Goal: Task Accomplishment & Management: Use online tool/utility

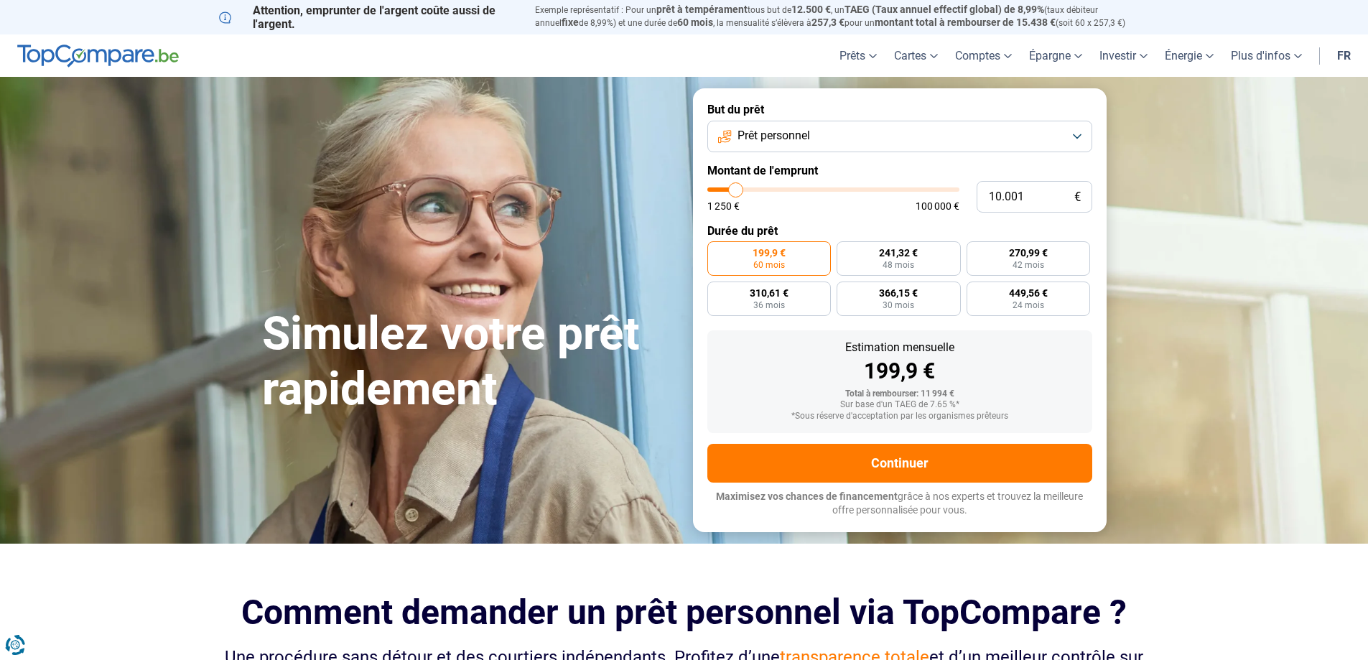
type input "10.250"
type input "10250"
type input "13.000"
type input "13000"
type input "14.000"
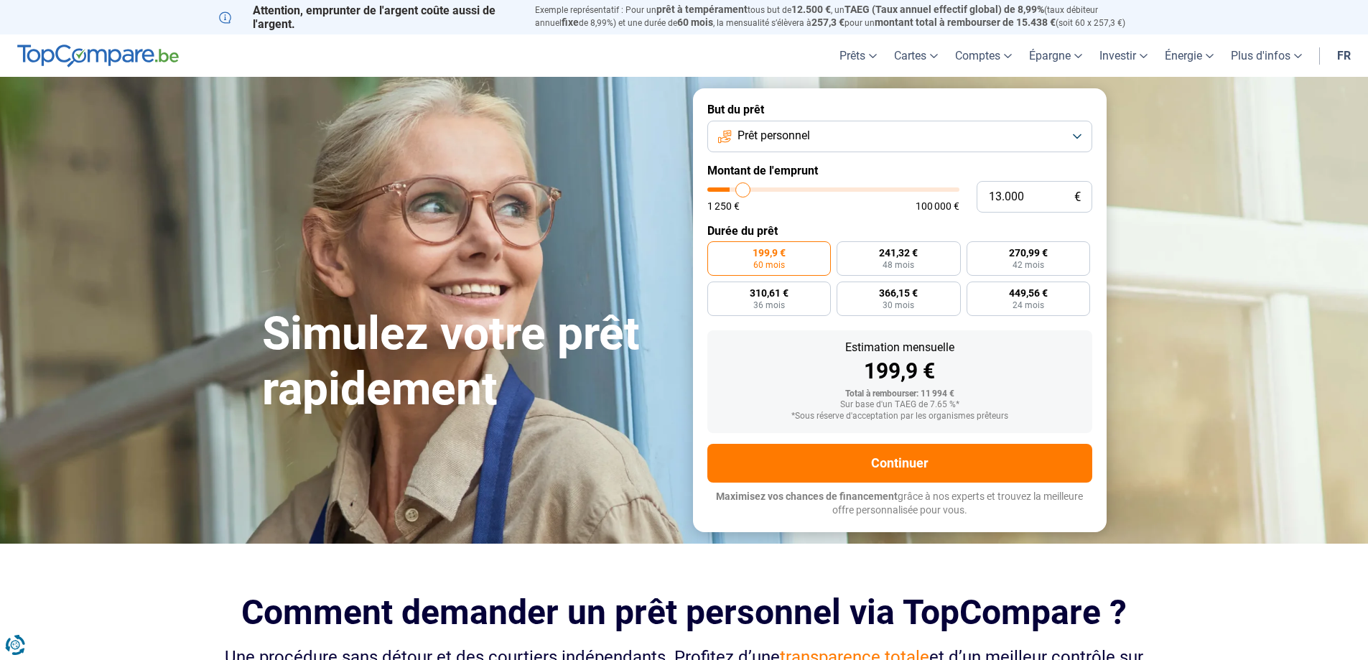
type input "14000"
type input "14.250"
type input "14250"
type input "14.500"
type input "14500"
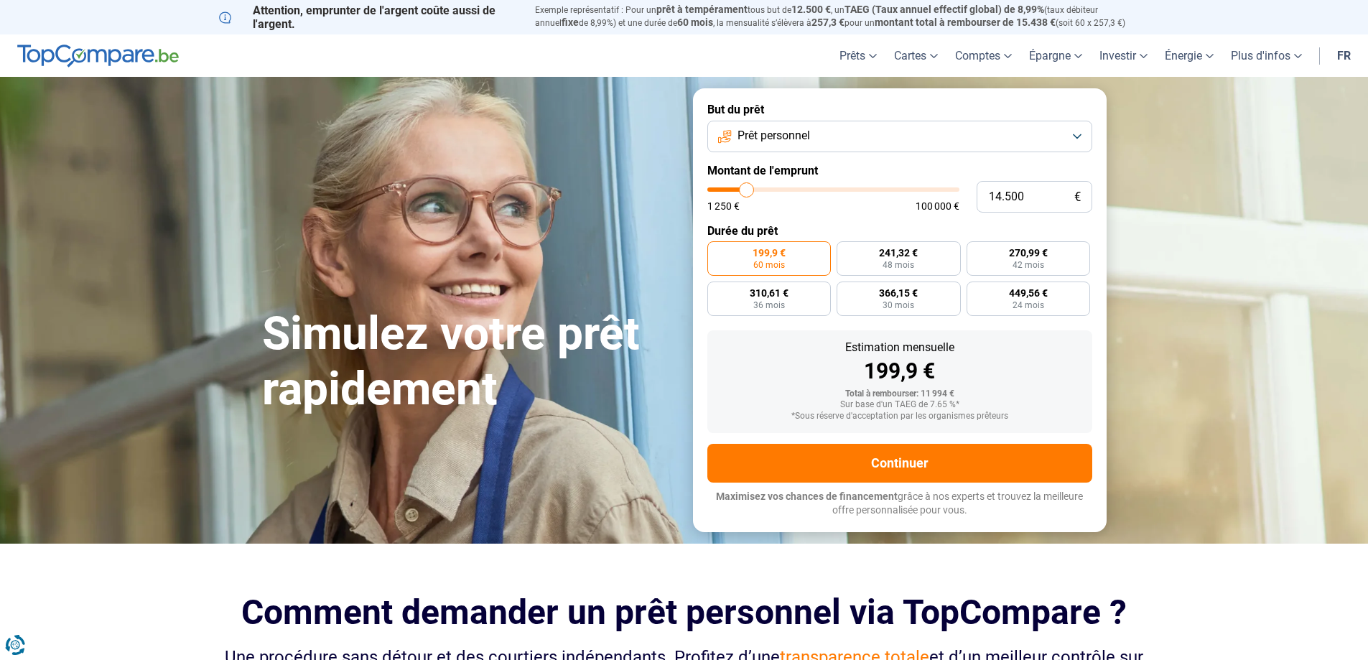
type input "15.500"
type input "15500"
type input "16.000"
type input "16000"
type input "16.250"
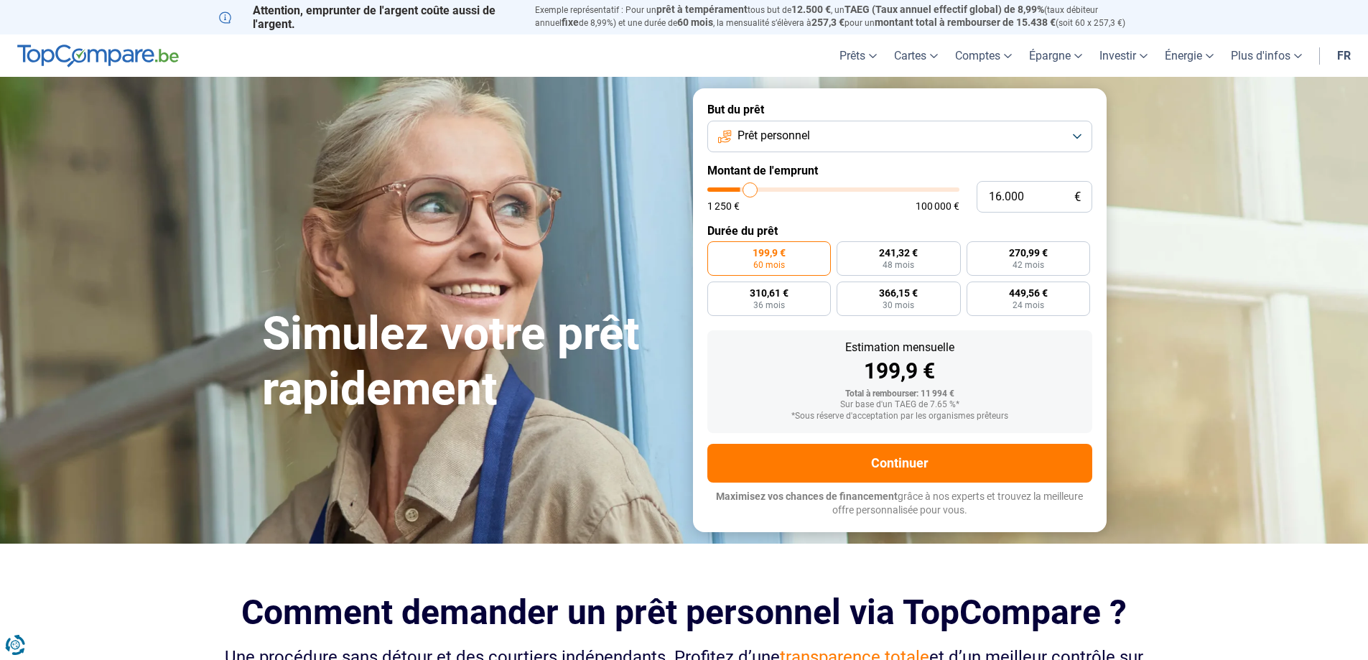
type input "16250"
type input "17.000"
type input "17000"
type input "17.250"
type input "17250"
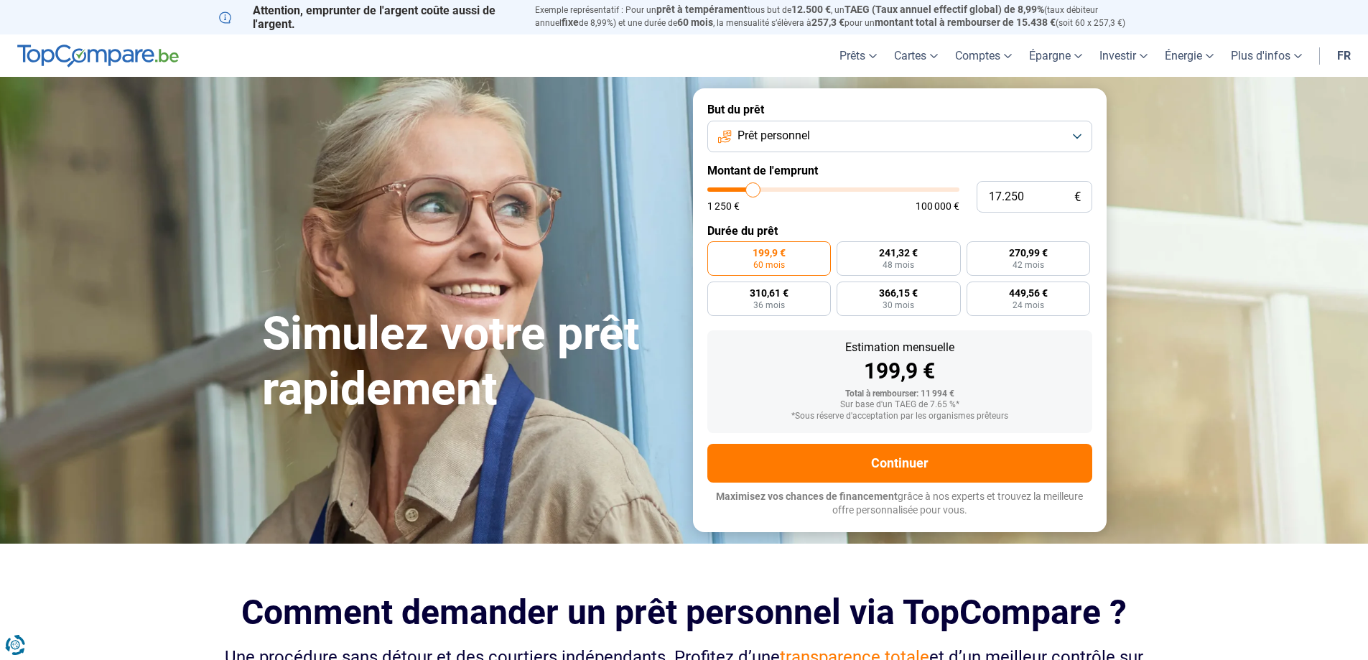
type input "16.500"
type input "16500"
type input "16.250"
type input "16250"
type input "16.000"
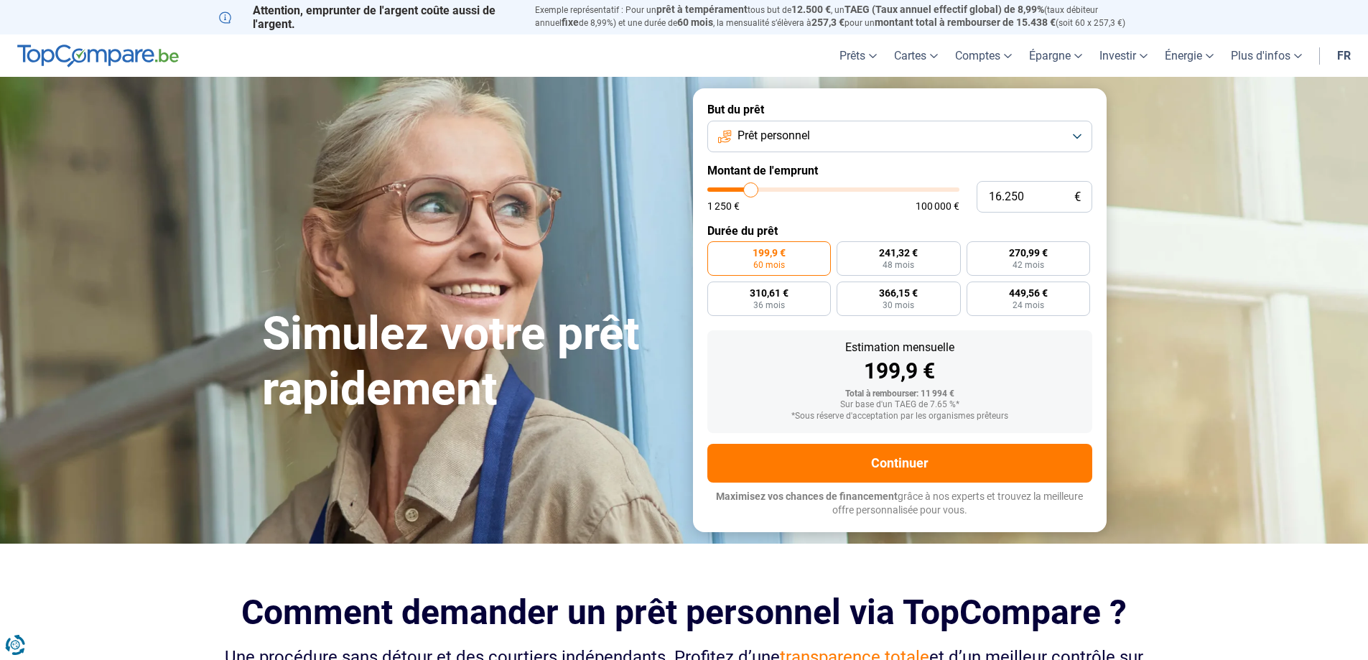
type input "16000"
type input "15.500"
type input "15500"
type input "15.000"
drag, startPoint x: 736, startPoint y: 192, endPoint x: 748, endPoint y: 192, distance: 12.2
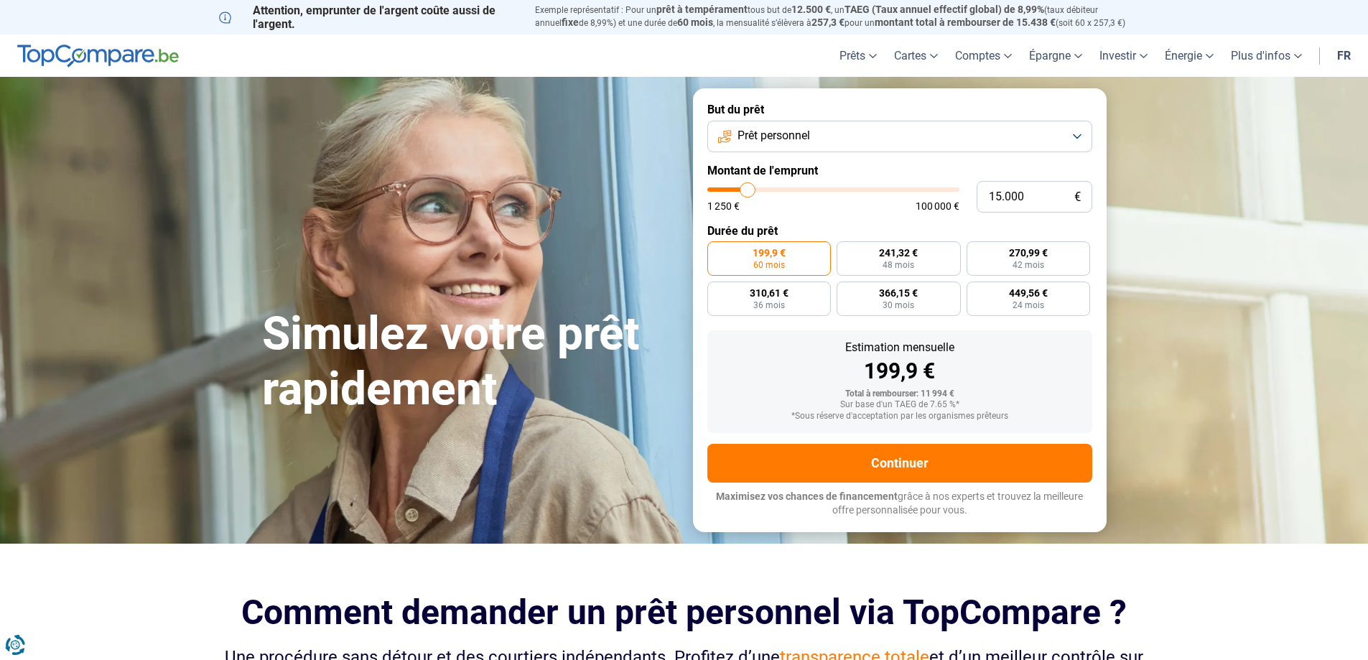
type input "15000"
click at [748, 192] on input "range" at bounding box center [833, 189] width 252 height 4
type input "15.750"
type input "15750"
type input "15.500"
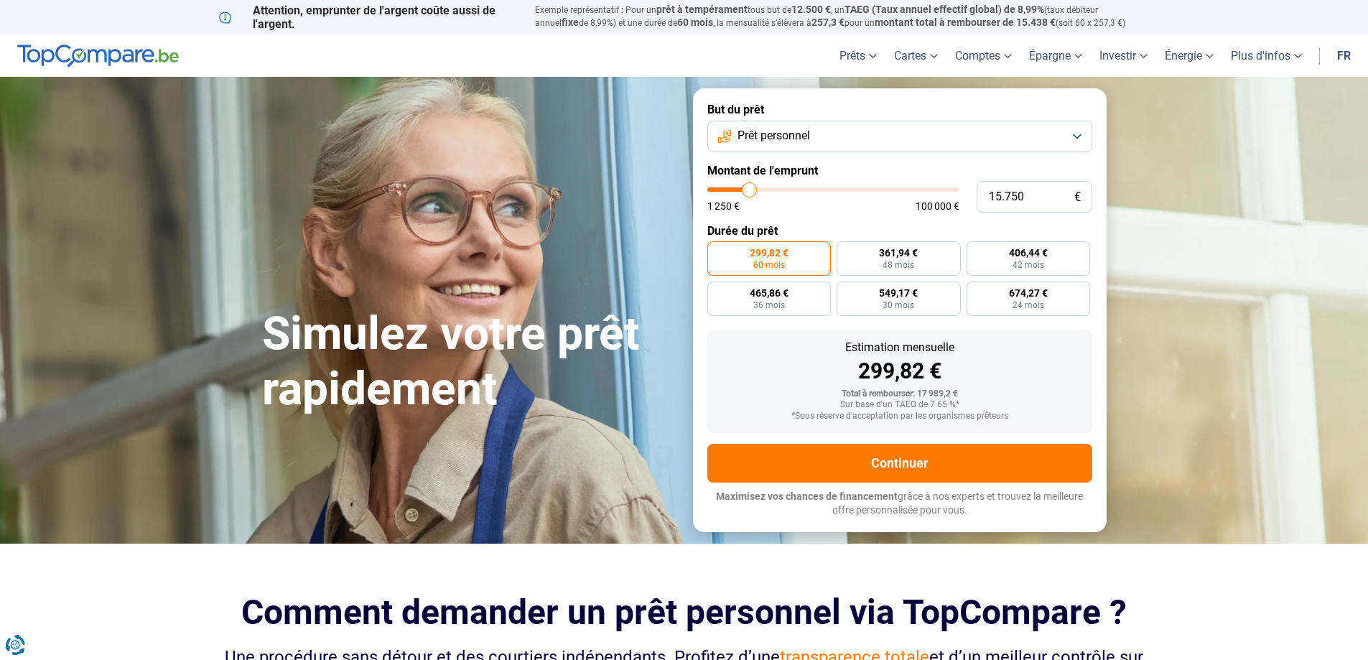
type input "15500"
type input "14.750"
type input "14750"
type input "14.500"
type input "14500"
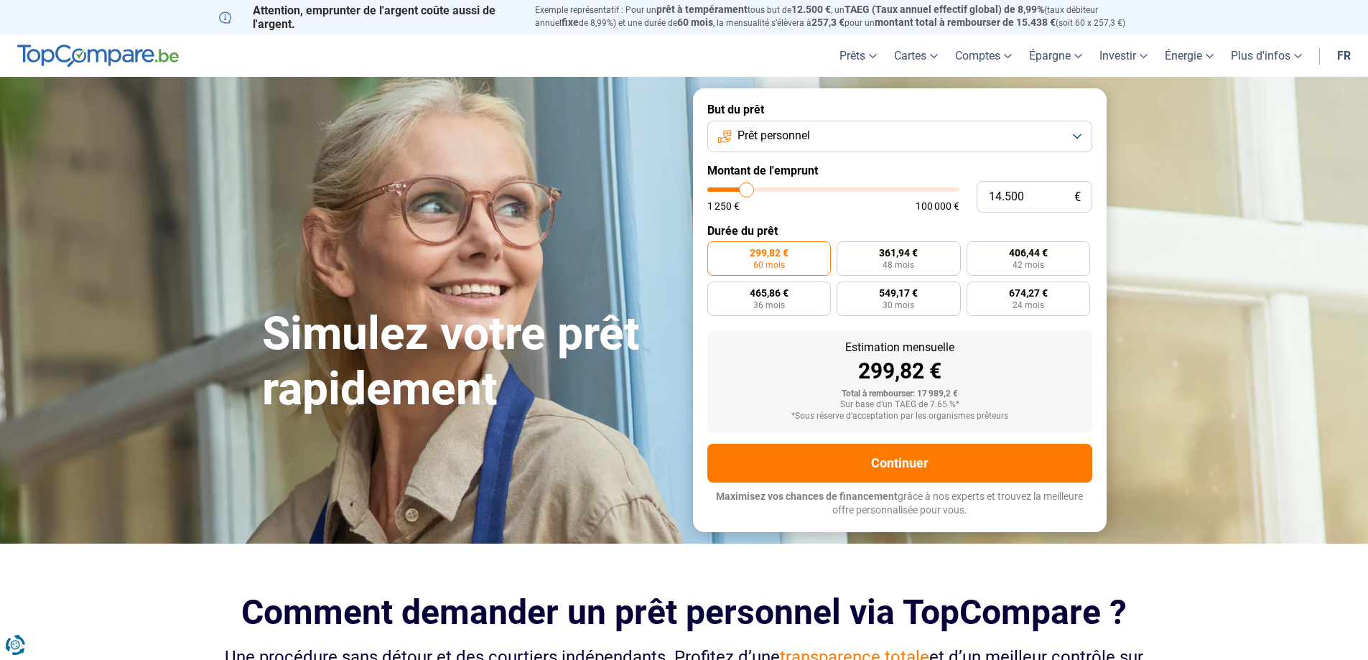
type input "14.250"
type input "14250"
type input "14.000"
type input "14000"
type input "13.250"
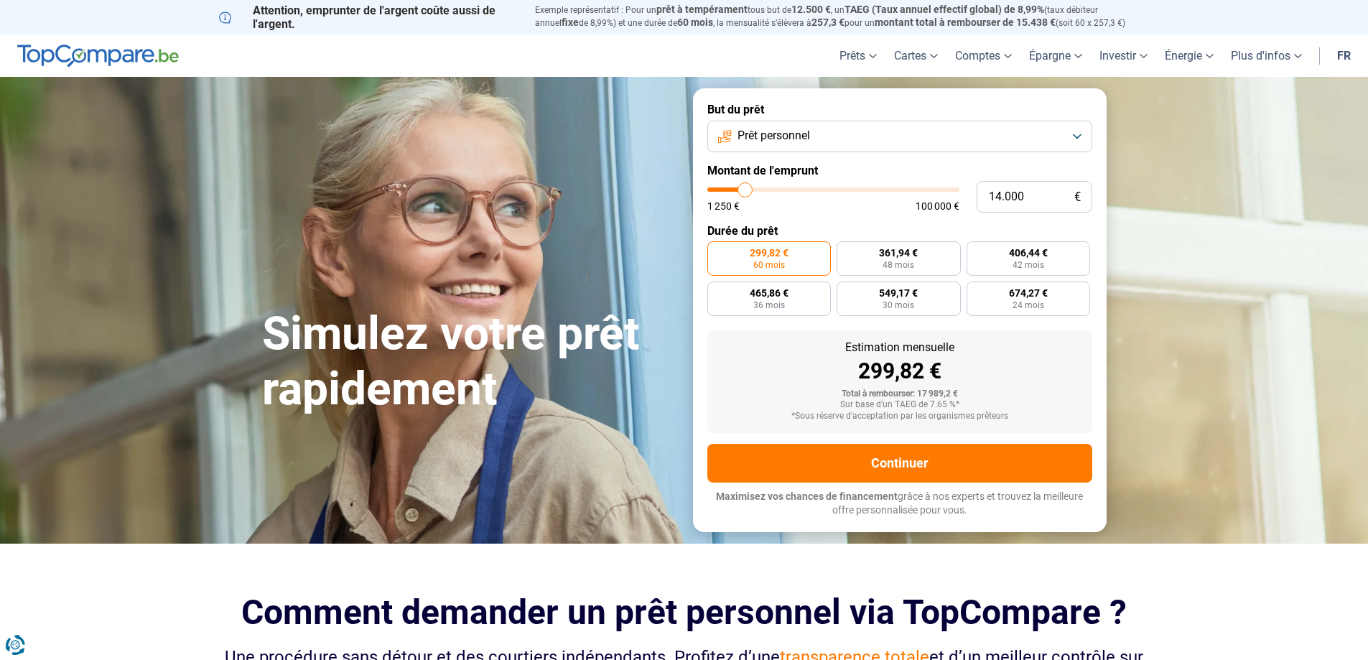
type input "13250"
type input "14.500"
type input "14500"
type input "15.000"
type input "15000"
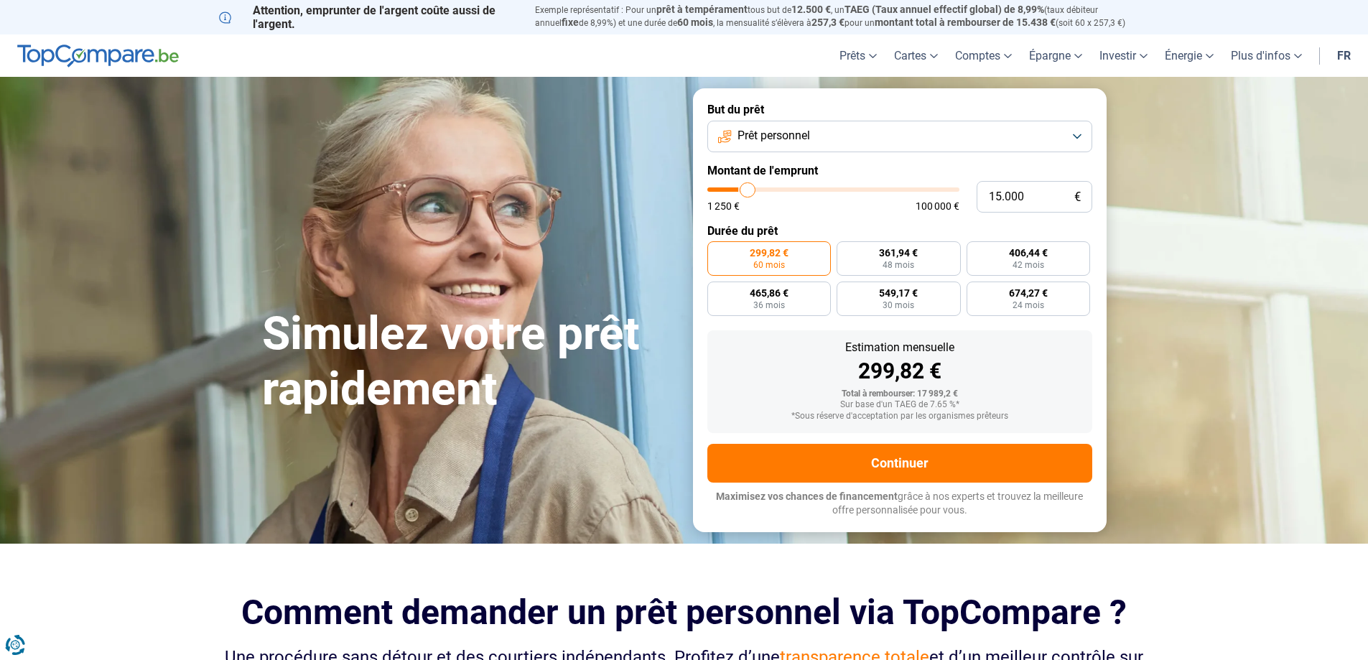
type input "15.500"
type input "15500"
type input "15.000"
type input "15000"
type input "14.750"
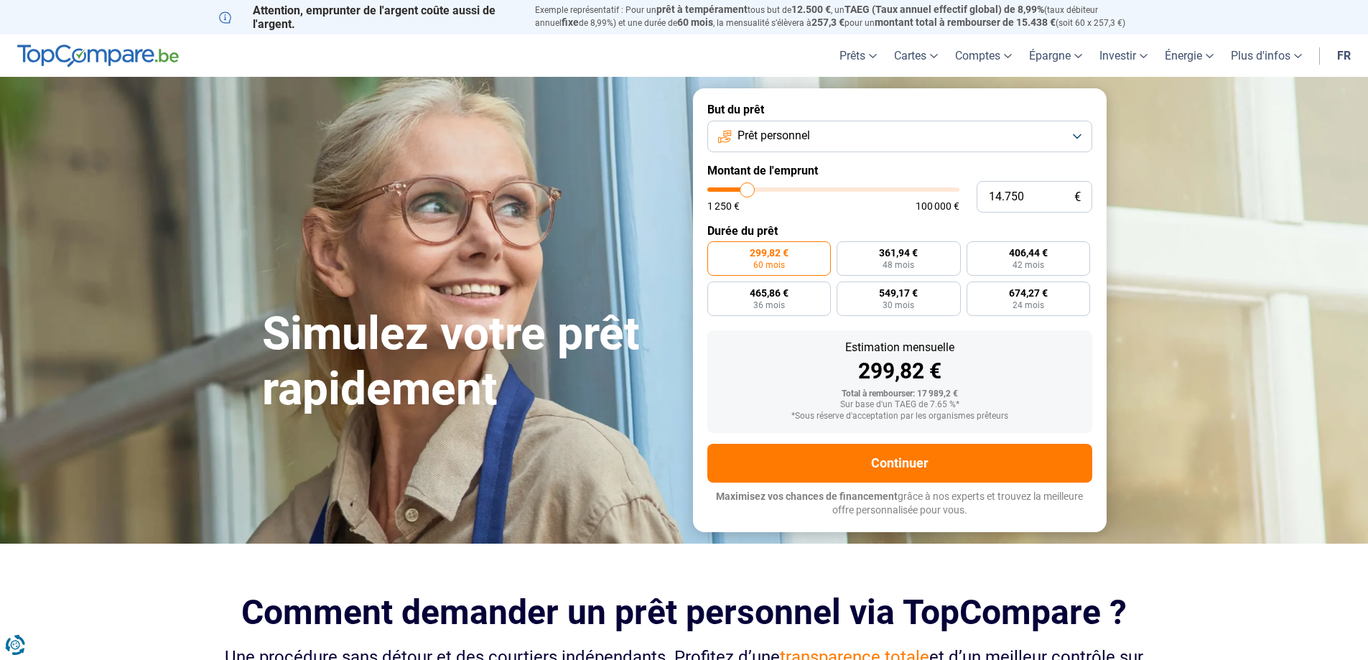
type input "14750"
click at [748, 192] on input "range" at bounding box center [833, 189] width 252 height 4
click at [741, 192] on input "range" at bounding box center [833, 189] width 252 height 4
type input "11.000"
type input "11000"
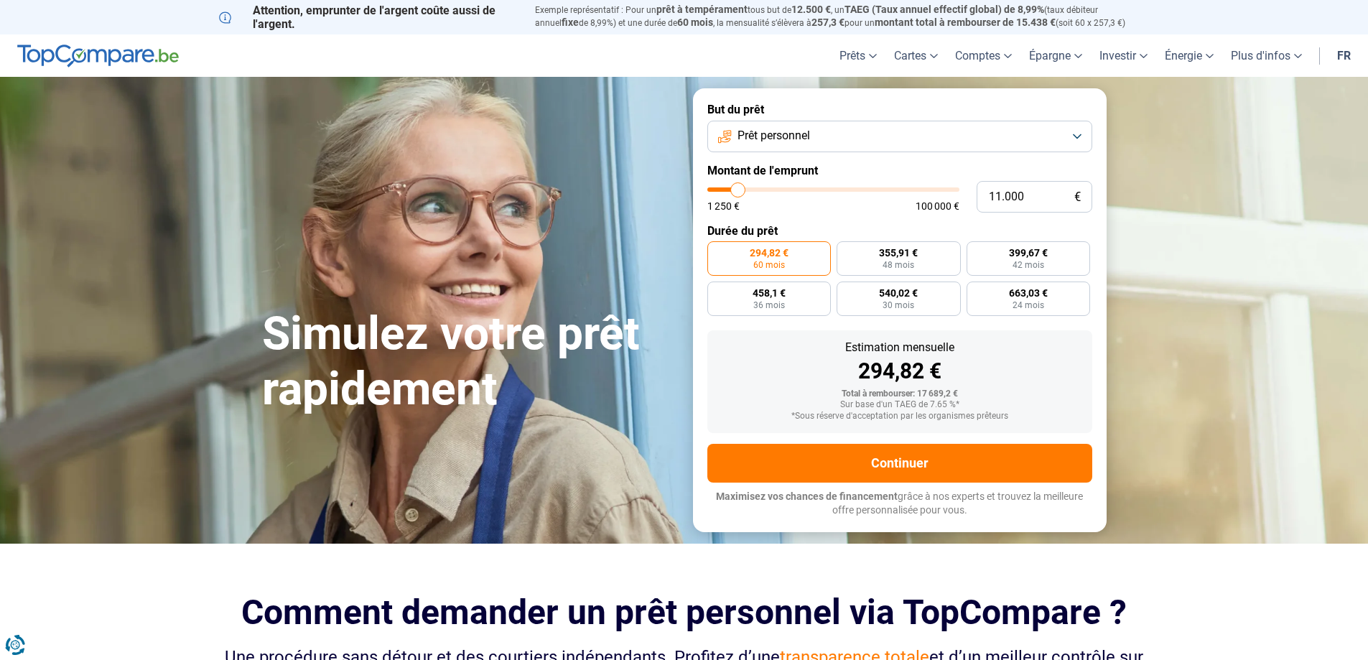
click at [738, 190] on input "range" at bounding box center [833, 189] width 252 height 4
click at [745, 191] on input "range" at bounding box center [833, 189] width 252 height 4
type input "14.000"
type input "14000"
type input "14.250"
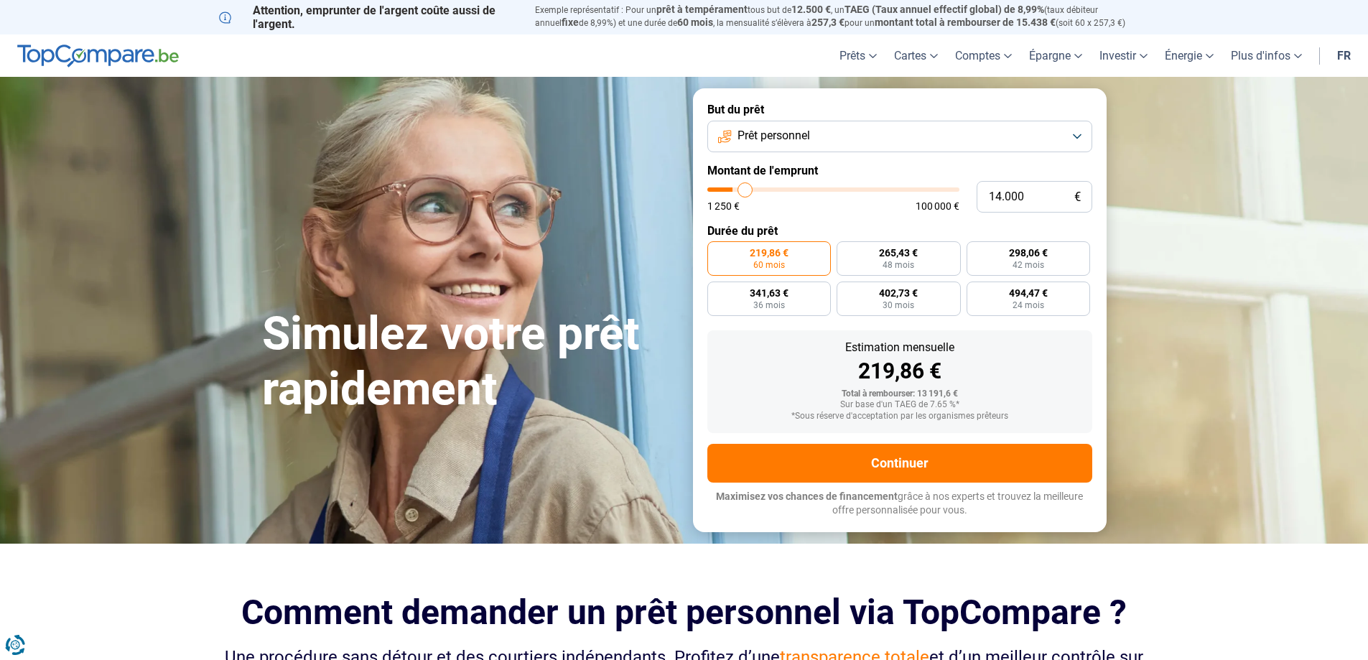
type input "14250"
type input "14.000"
type input "14000"
type input "13.500"
type input "13500"
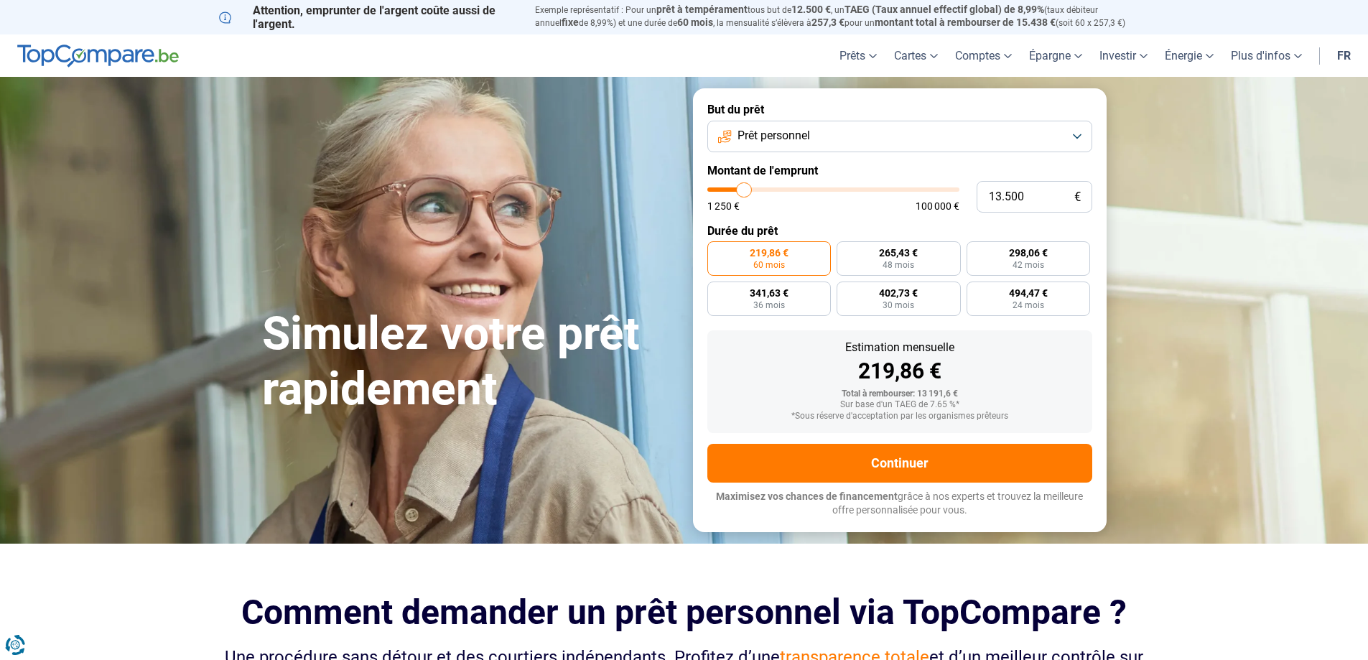
type input "14.000"
type input "14000"
click at [746, 192] on input "range" at bounding box center [833, 189] width 252 height 4
drag, startPoint x: 744, startPoint y: 198, endPoint x: 1214, endPoint y: 182, distance: 470.0
click at [1214, 182] on section "Simulez votre prêt rapidement Simulez votre prêt rapidement But du prêt Prêt pe…" at bounding box center [684, 310] width 1368 height 466
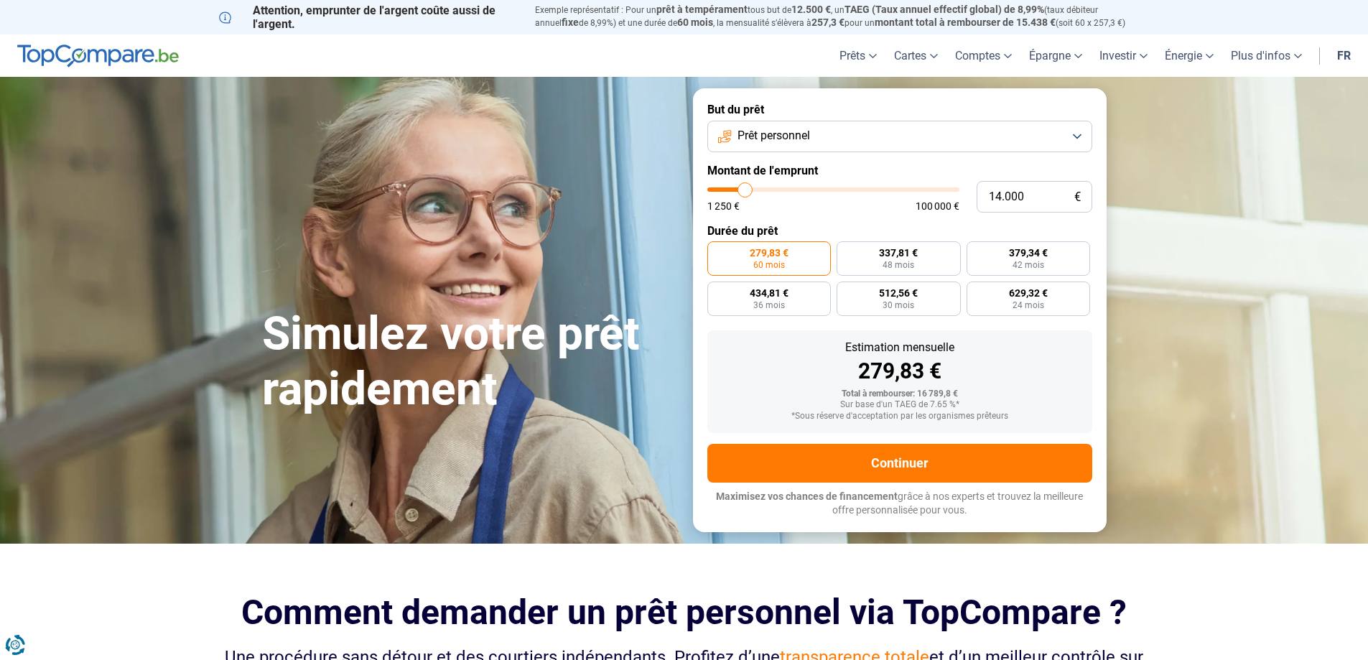
drag, startPoint x: 47, startPoint y: 90, endPoint x: 47, endPoint y: 80, distance: 9.4
